Goal: Task Accomplishment & Management: Complete application form

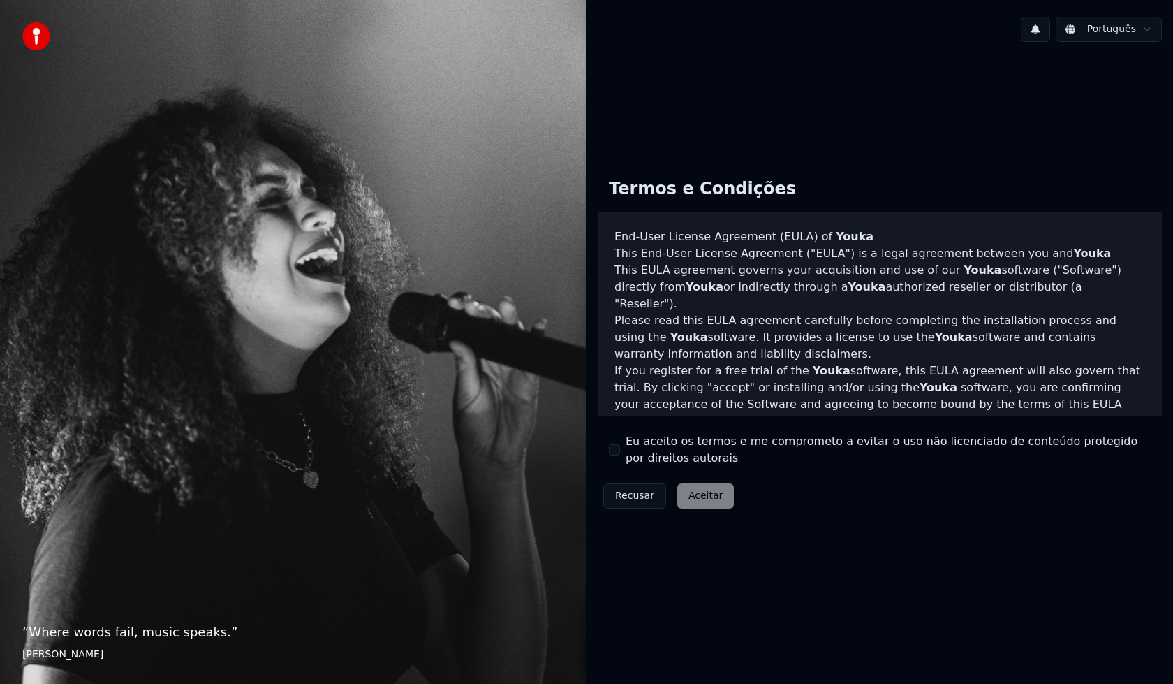
click at [687, 496] on div "Recusar Aceitar" at bounding box center [669, 496] width 142 height 36
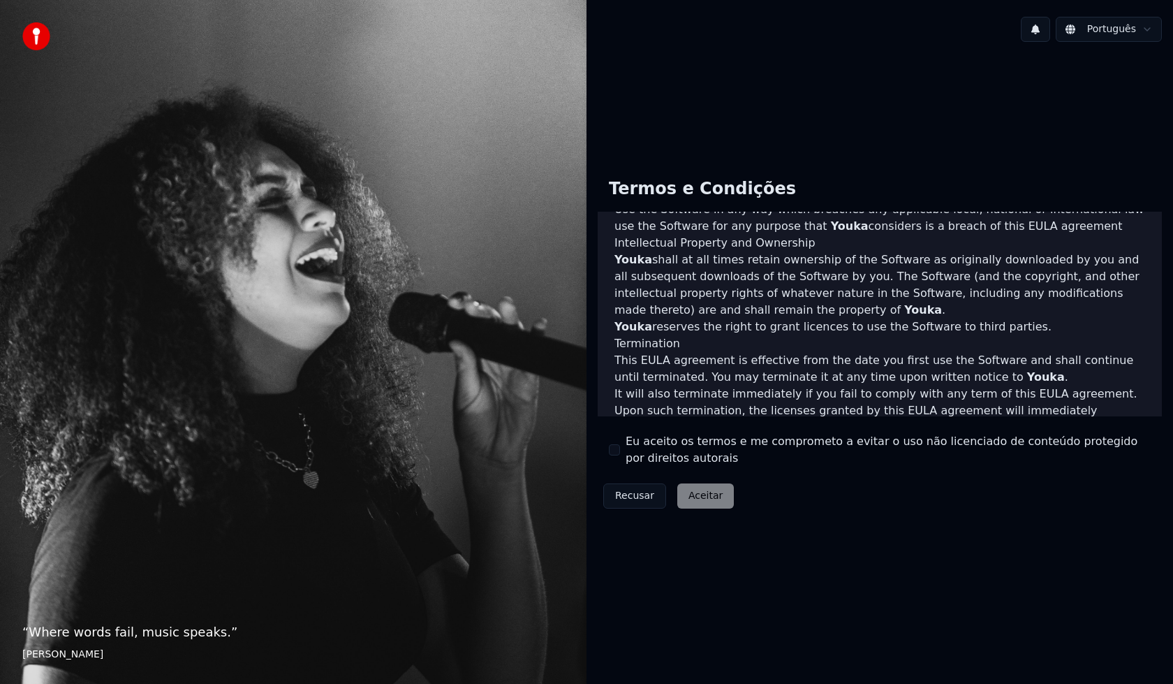
scroll to position [650, 0]
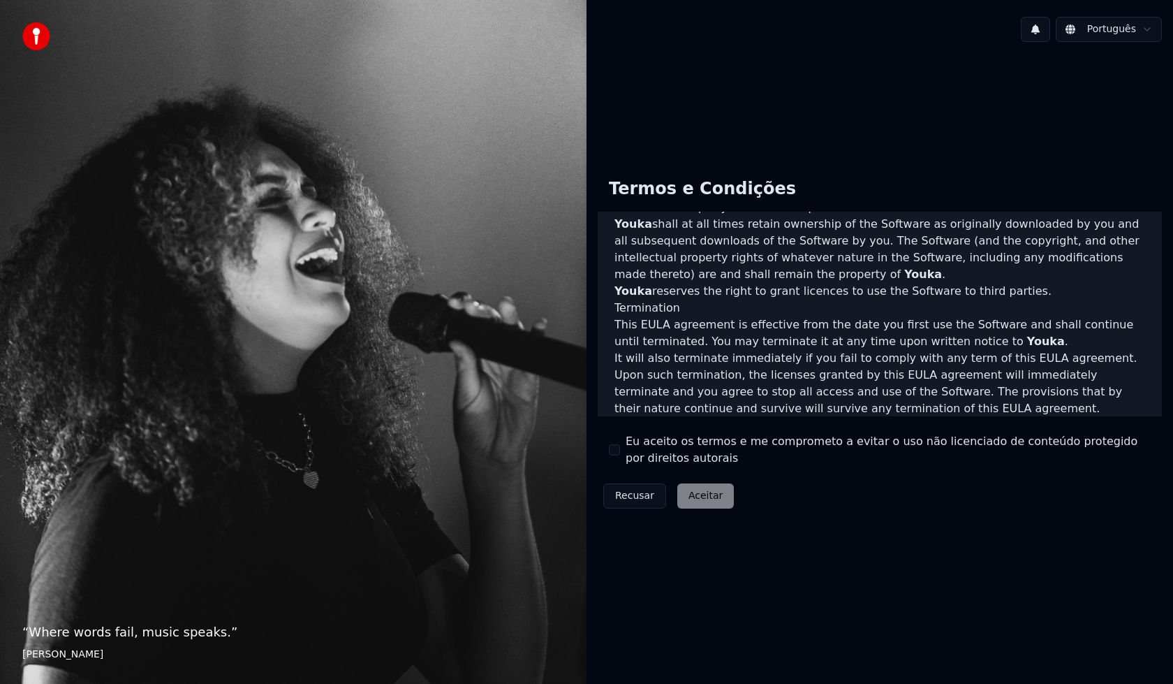
click at [708, 497] on div "Recusar Aceitar" at bounding box center [669, 496] width 142 height 36
click at [689, 499] on div "Recusar Aceitar" at bounding box center [669, 496] width 142 height 36
click at [705, 501] on div "Recusar Aceitar" at bounding box center [669, 496] width 142 height 36
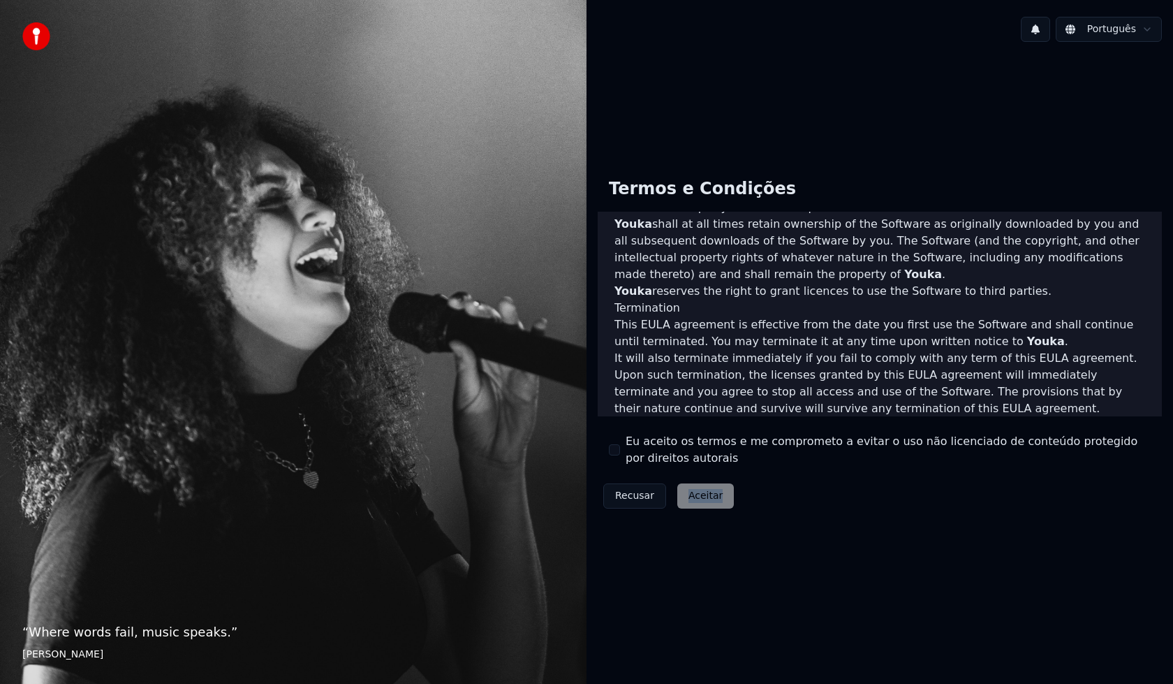
click at [705, 501] on div "Recusar Aceitar" at bounding box center [669, 496] width 142 height 36
click at [704, 499] on div "Recusar Aceitar" at bounding box center [669, 496] width 142 height 36
click at [704, 504] on div "Recusar Aceitar" at bounding box center [669, 496] width 142 height 36
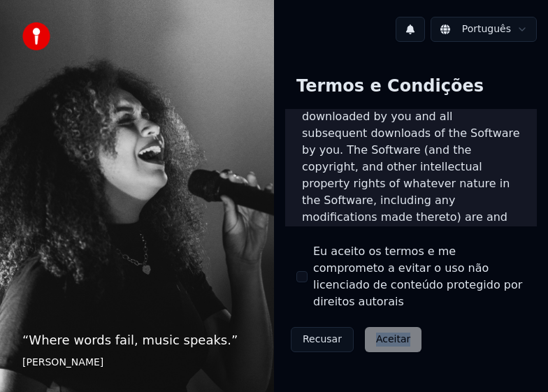
scroll to position [1794, 0]
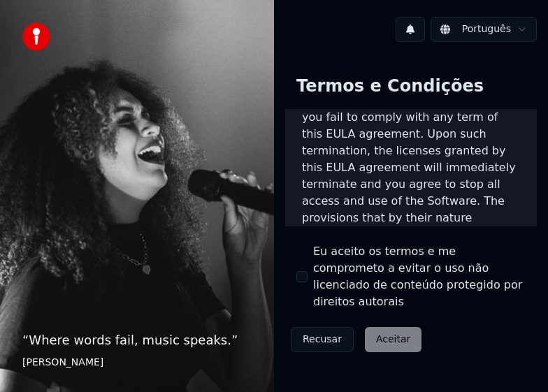
click at [449, 277] on p "This EULA agreement, and any dispute arising out of or in connection with this …" at bounding box center [411, 319] width 218 height 84
click at [387, 321] on div "Recusar Aceitar" at bounding box center [356, 339] width 142 height 36
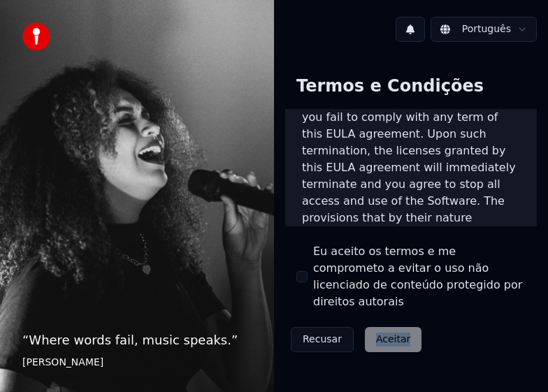
click at [387, 321] on div "Recusar Aceitar" at bounding box center [356, 339] width 142 height 36
click at [418, 277] on p "This EULA agreement, and any dispute arising out of or in connection with this …" at bounding box center [411, 319] width 218 height 84
click at [36, 39] on img at bounding box center [36, 36] width 28 height 28
click at [387, 323] on div "Recusar Aceitar" at bounding box center [356, 339] width 142 height 36
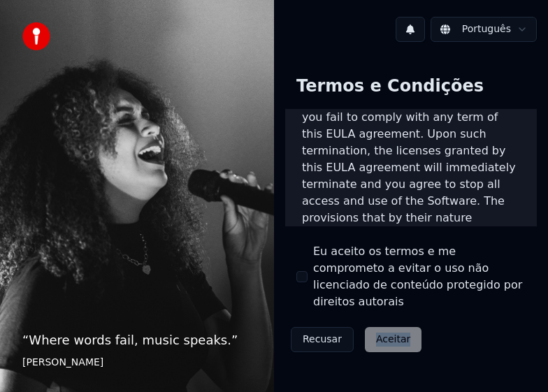
click at [387, 323] on div "Recusar Aceitar" at bounding box center [356, 339] width 142 height 36
drag, startPoint x: 142, startPoint y: 344, endPoint x: 154, endPoint y: 344, distance: 11.9
click at [154, 344] on p "“ Where words fail, music speaks. ”" at bounding box center [136, 340] width 229 height 20
click at [96, 363] on footer "[PERSON_NAME]" at bounding box center [136, 363] width 229 height 14
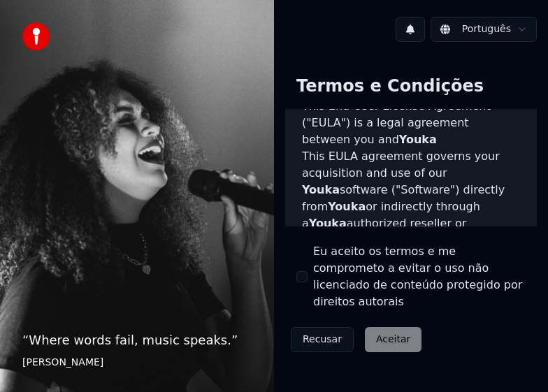
scroll to position [0, 0]
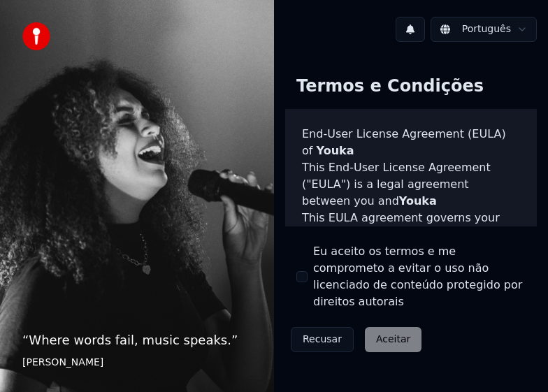
click at [417, 150] on h3 "End-User License Agreement (EULA) of Youka" at bounding box center [411, 143] width 218 height 34
click at [347, 152] on h3 "End-User License Agreement (EULA) of Youka" at bounding box center [411, 143] width 218 height 34
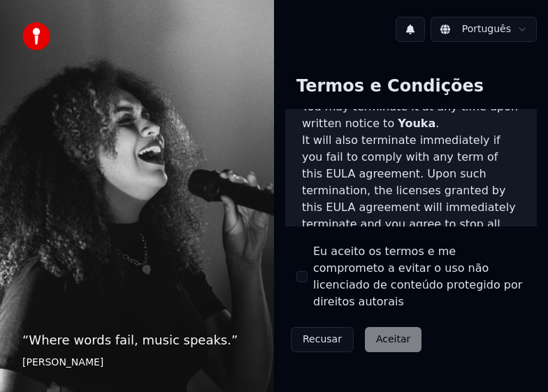
scroll to position [1794, 0]
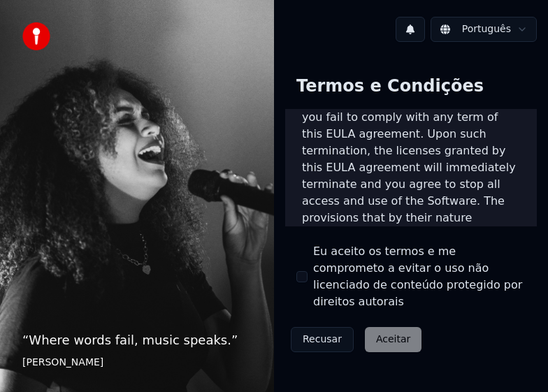
click at [392, 280] on label "Eu aceito os termos e me comprometo a evitar o uso não licenciado de conteúdo p…" at bounding box center [419, 276] width 212 height 67
click at [307, 280] on button "Eu aceito os termos e me comprometo a evitar o uso não licenciado de conteúdo p…" at bounding box center [301, 276] width 11 height 11
click at [390, 327] on button "Aceitar" at bounding box center [393, 339] width 57 height 25
click at [390, 323] on div "Termos e Condições End-User License Agreement (EULA) of Youka This End-User Lic…" at bounding box center [411, 211] width 274 height 316
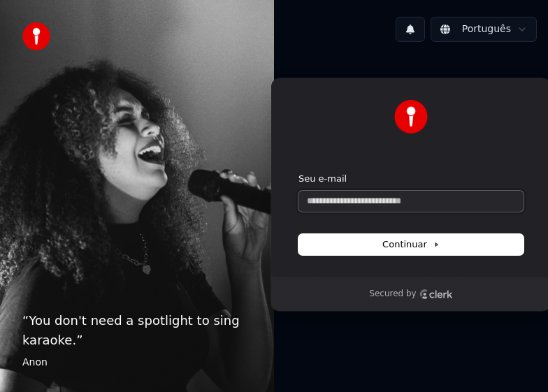
click at [380, 199] on input "Seu e-mail" at bounding box center [410, 201] width 225 height 21
paste input "**********"
click at [401, 246] on span "Continuar" at bounding box center [410, 244] width 57 height 13
click at [410, 204] on input "**********" at bounding box center [410, 201] width 225 height 21
click at [396, 249] on span "Continuar" at bounding box center [410, 244] width 57 height 13
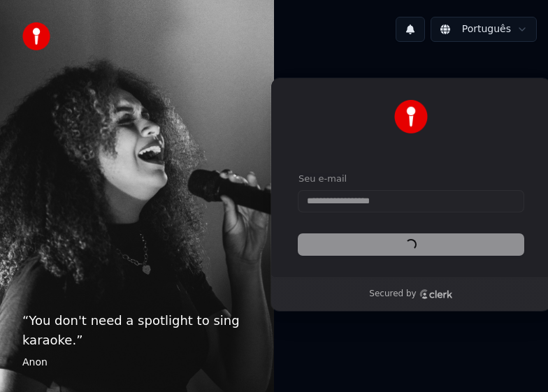
type input "**********"
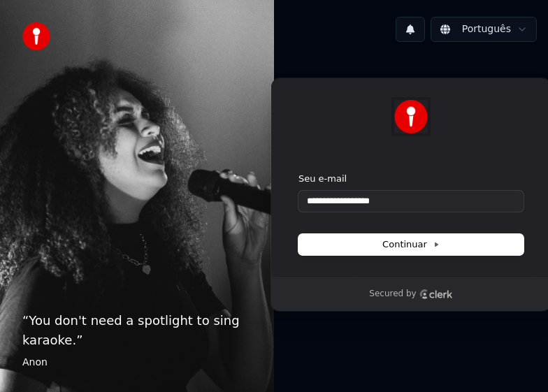
click at [417, 124] on img at bounding box center [411, 117] width 34 height 34
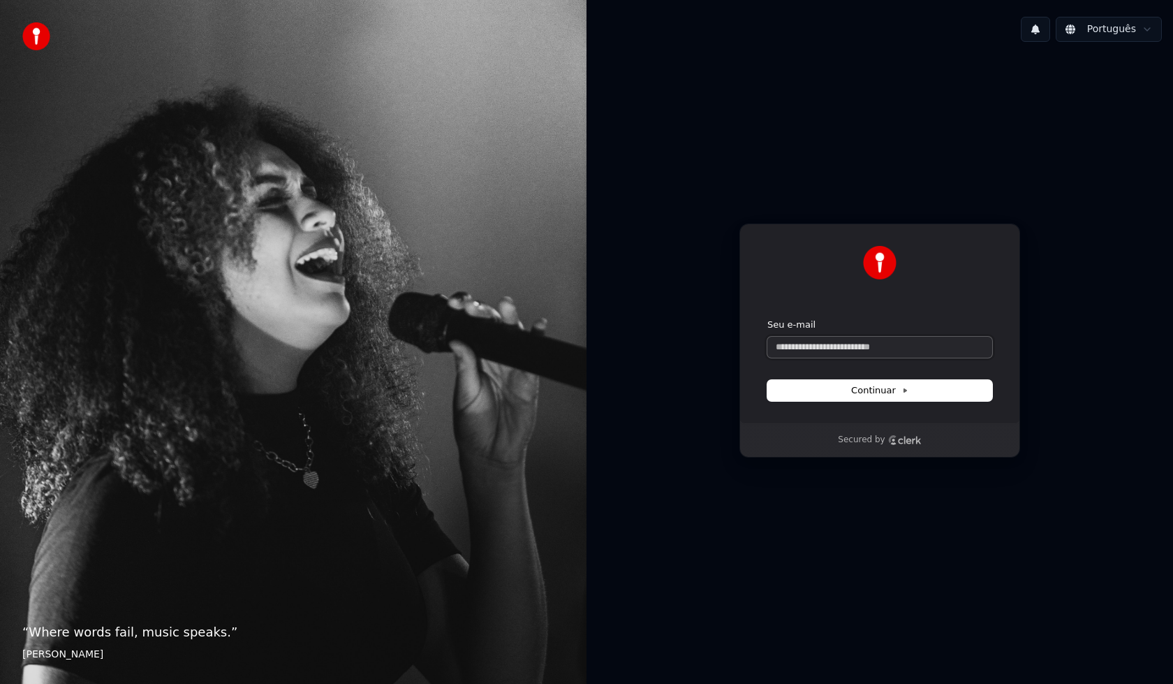
click at [832, 347] on input "Seu e-mail" at bounding box center [880, 347] width 225 height 21
click at [812, 346] on input "Seu e-mail" at bounding box center [880, 347] width 225 height 21
paste input "**********"
click at [855, 390] on span "Continuar" at bounding box center [879, 390] width 57 height 13
click at [846, 392] on button "Continuar" at bounding box center [880, 390] width 225 height 21
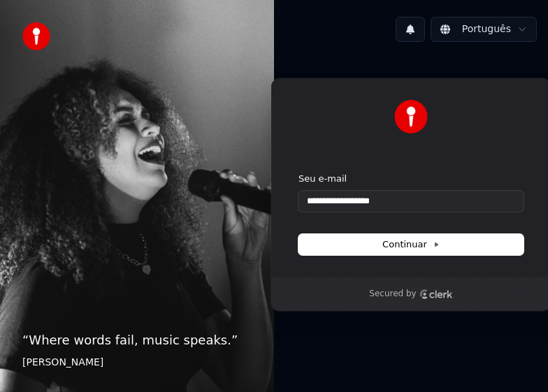
click at [305, 277] on div "Secured by" at bounding box center [410, 294] width 279 height 34
click at [402, 196] on input "**********" at bounding box center [410, 201] width 225 height 21
click at [346, 81] on div "**********" at bounding box center [410, 178] width 281 height 200
click at [415, 244] on span "Continuar" at bounding box center [410, 244] width 57 height 13
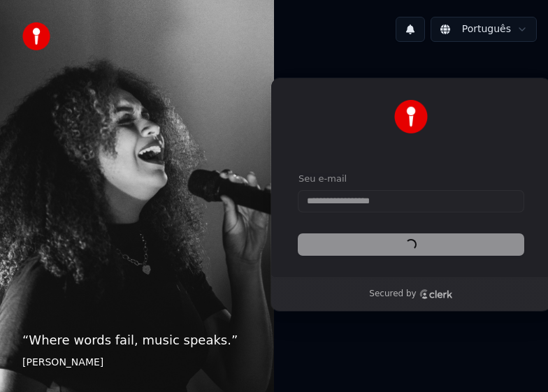
type input "**********"
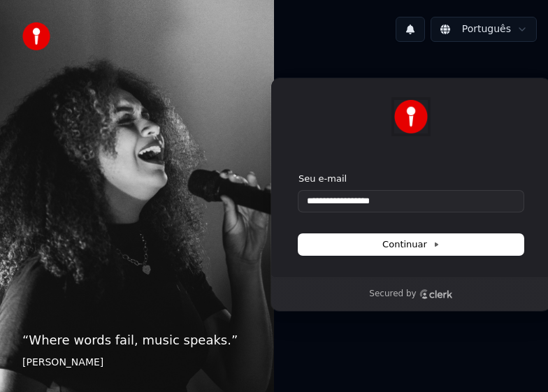
click at [406, 119] on img at bounding box center [411, 117] width 34 height 34
